Goal: Contribute content

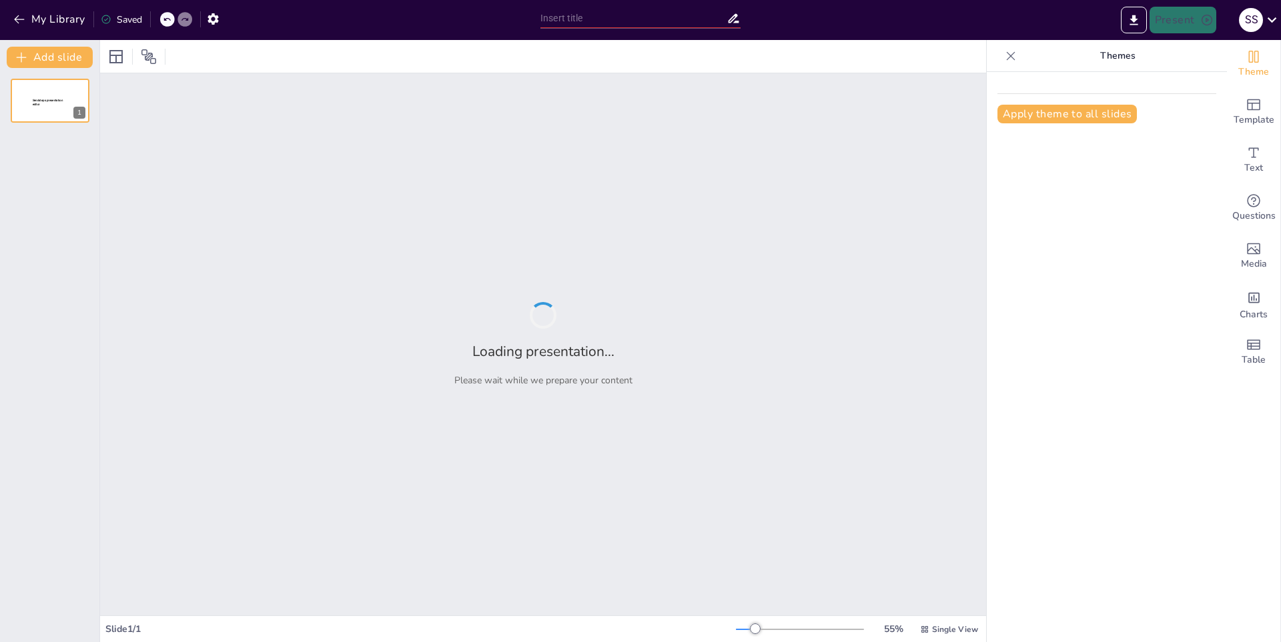
type input "La Importancia de la Educación en el Desarrollo Personal"
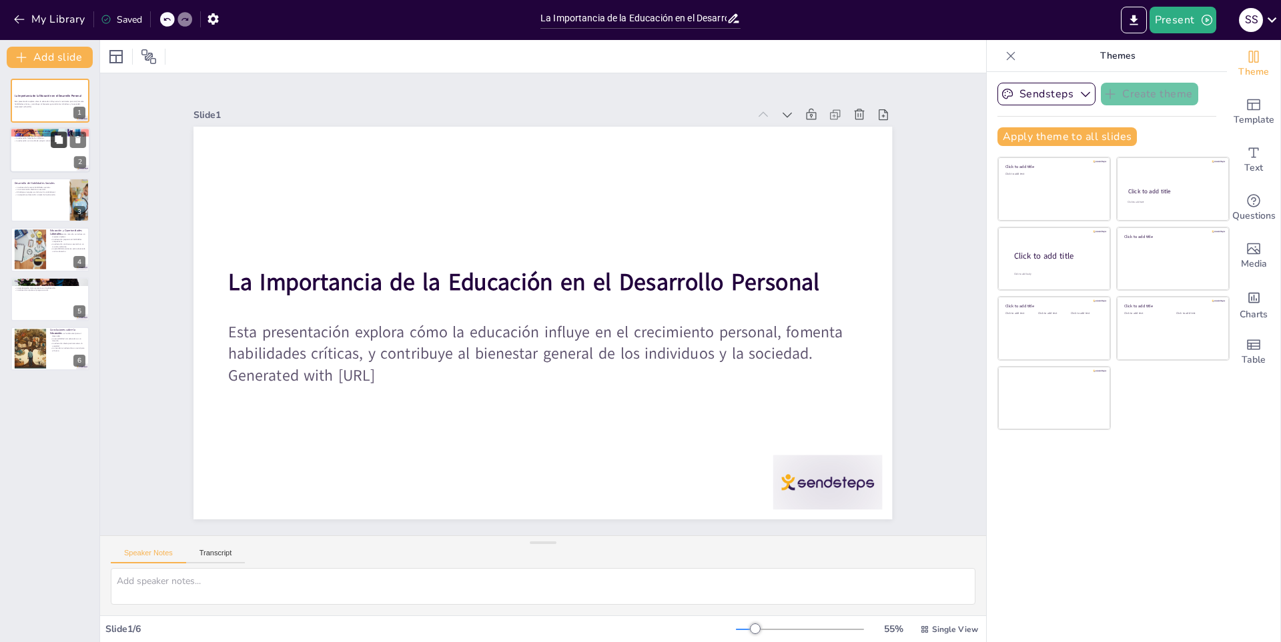
click at [55, 139] on icon at bounding box center [59, 140] width 8 height 8
type textarea "El autoconocimiento es una parte fundamental del crecimiento personal. A través…"
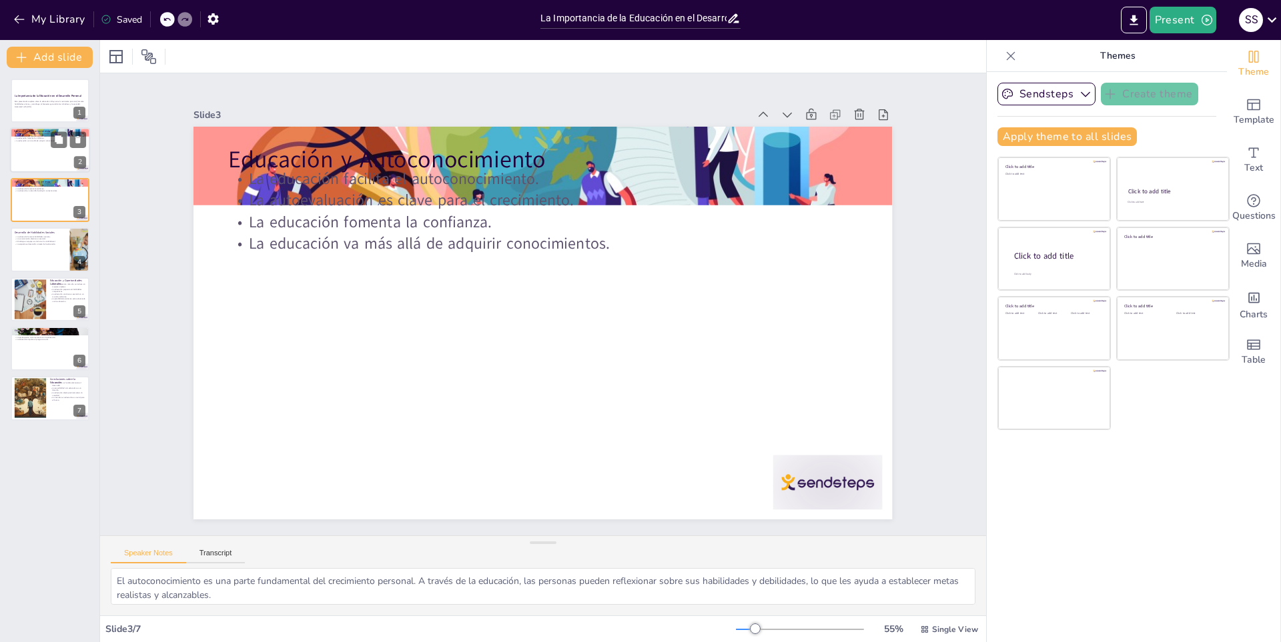
click at [25, 157] on div at bounding box center [50, 150] width 80 height 45
click at [14, 208] on div at bounding box center [50, 199] width 80 height 45
click at [1000, 51] on div at bounding box center [1010, 55] width 21 height 21
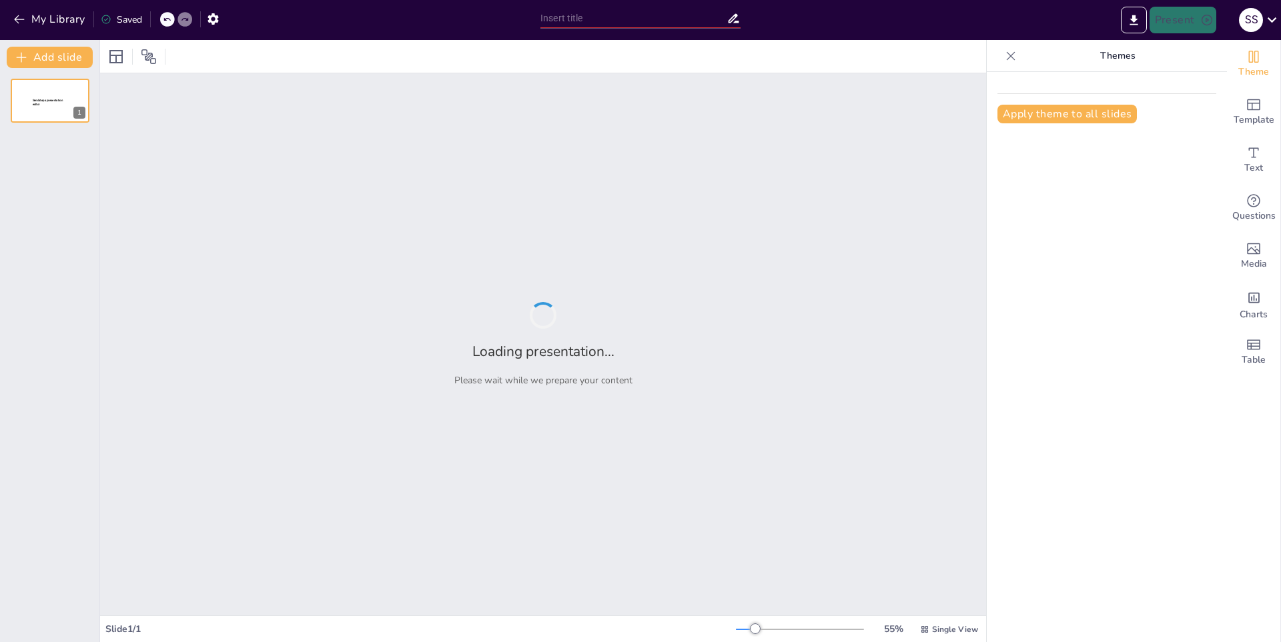
type input "Explorando la Diversidad del Océano"
